Goal: Navigation & Orientation: Find specific page/section

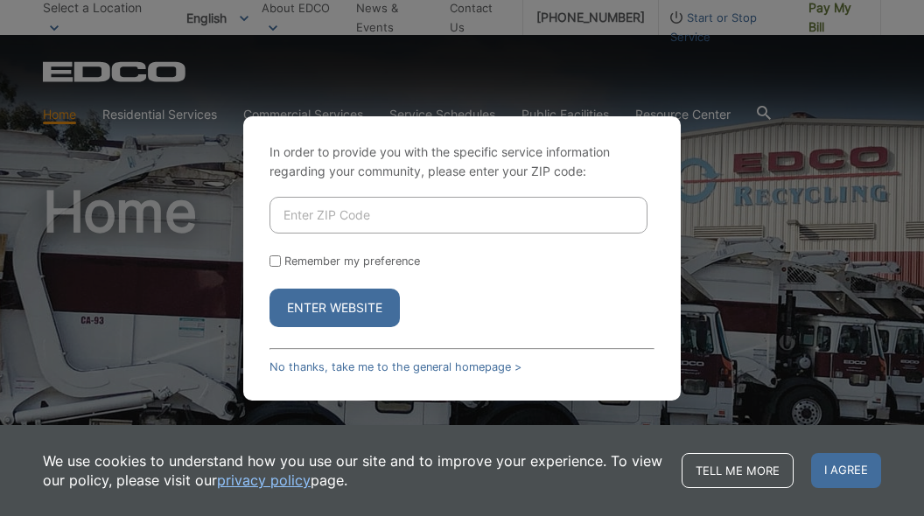
click at [683, 168] on div "In order to provide you with the specific service information regarding your co…" at bounding box center [462, 258] width 924 height 516
click at [303, 214] on input "Enter ZIP Code" at bounding box center [458, 215] width 378 height 37
type input "92028"
click at [332, 303] on button "Enter Website" at bounding box center [334, 308] width 130 height 38
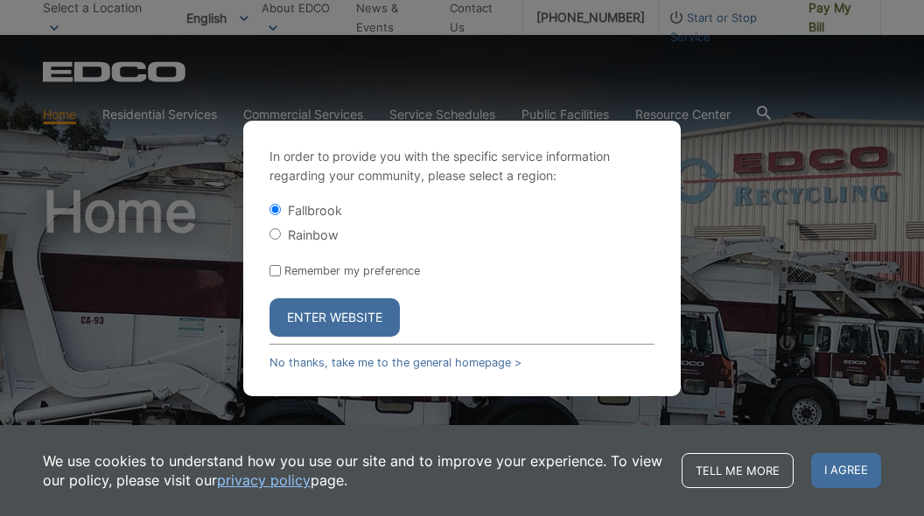
click at [332, 307] on button "Enter Website" at bounding box center [334, 317] width 130 height 38
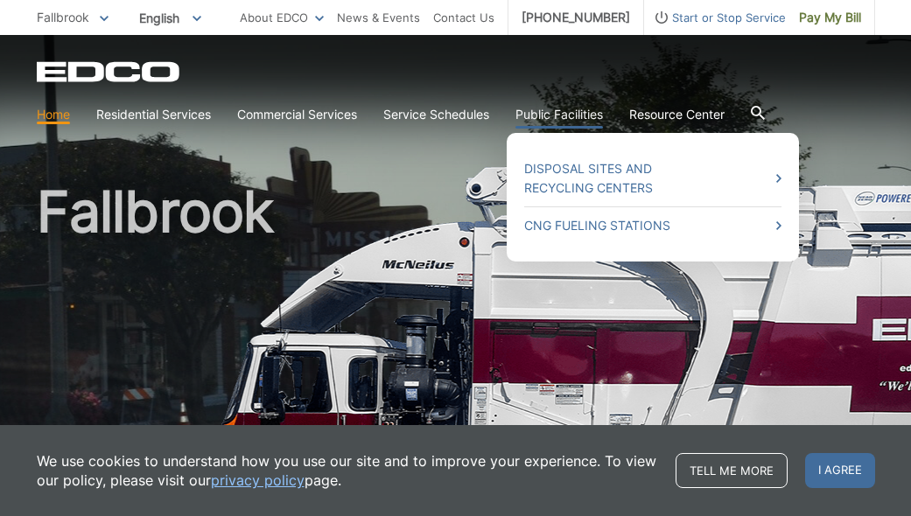
click at [559, 115] on link "Public Facilities" at bounding box center [558, 114] width 87 height 19
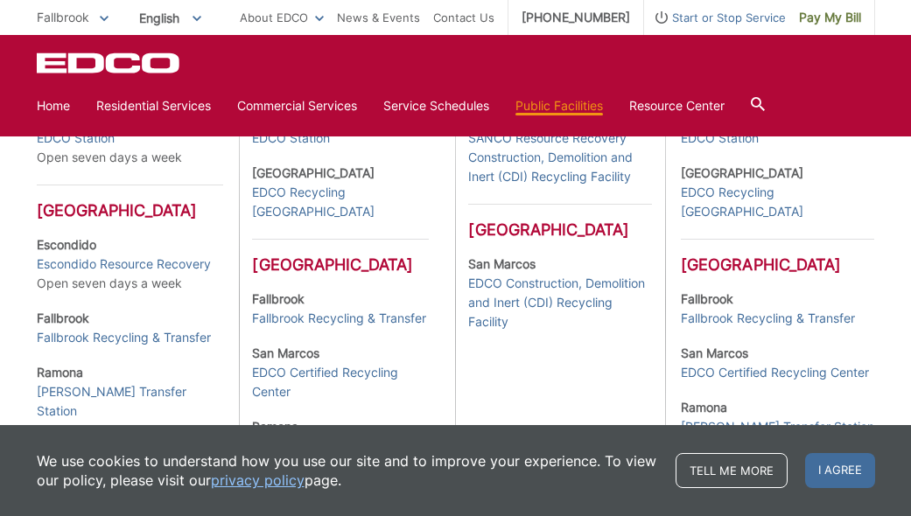
scroll to position [668, 0]
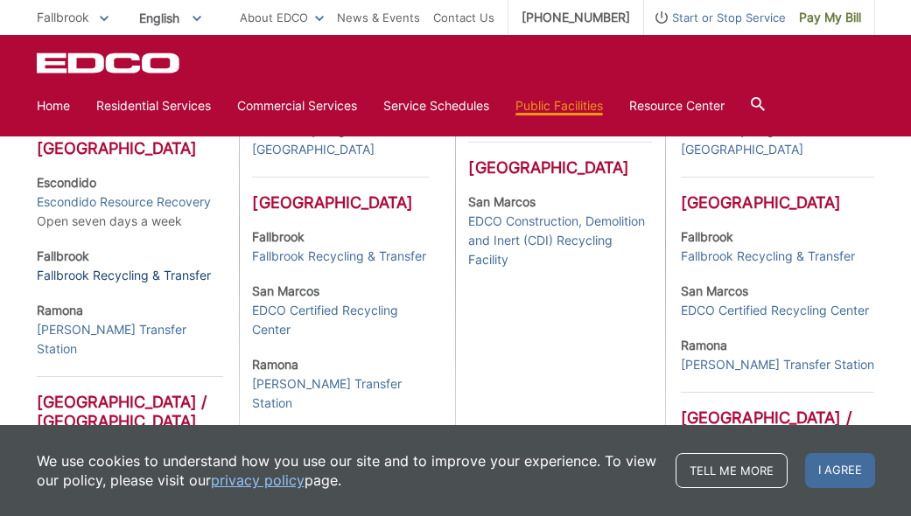
click at [103, 285] on link "Fallbrook Recycling & Transfer" at bounding box center [124, 275] width 174 height 19
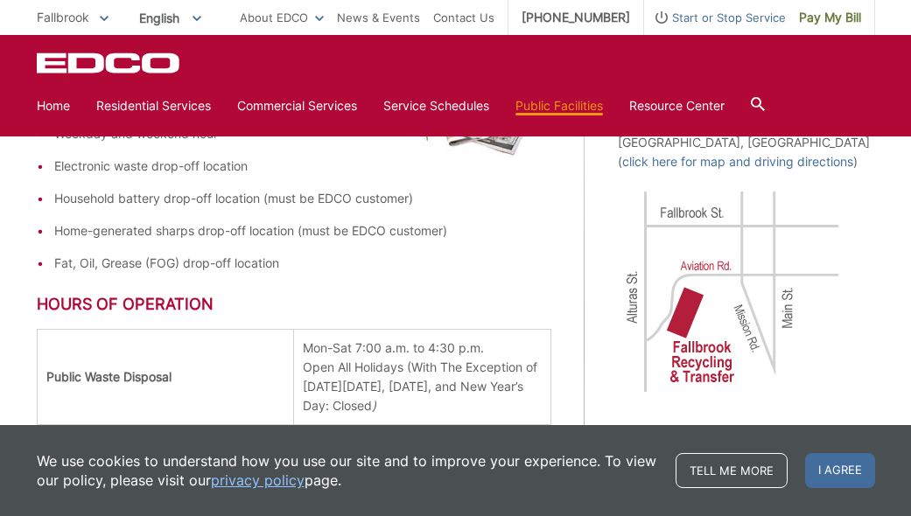
scroll to position [743, 0]
